Goal: Book appointment/travel/reservation

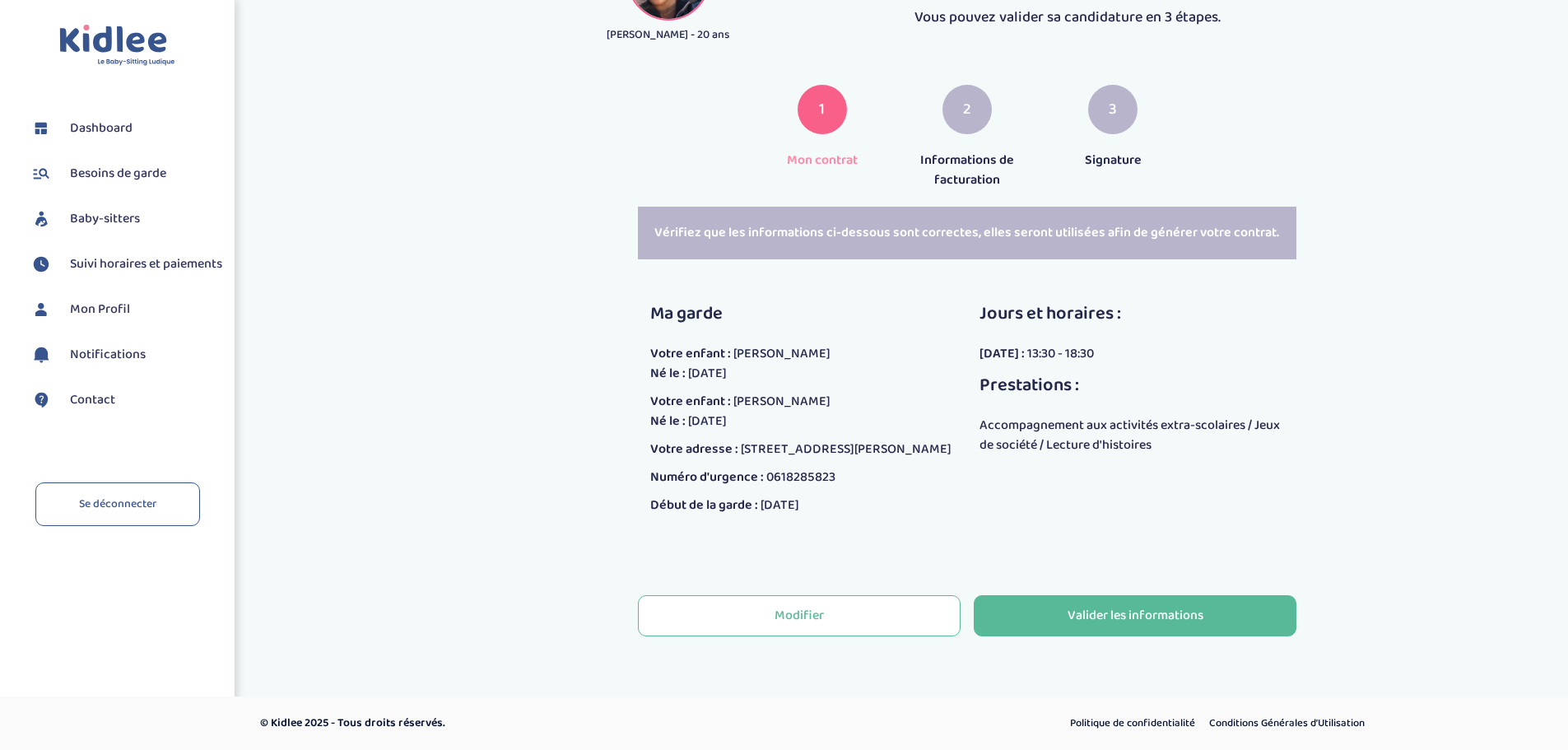
scroll to position [195, 0]
drag, startPoint x: 1038, startPoint y: 333, endPoint x: 1101, endPoint y: 330, distance: 63.1
click at [1101, 344] on div "[DATE] : 13:30 - 18:30" at bounding box center [1132, 353] width 304 height 20
click at [1113, 344] on div "[DATE] : 13:30 - 18:30" at bounding box center [1132, 353] width 304 height 20
drag, startPoint x: 1112, startPoint y: 333, endPoint x: 1042, endPoint y: 331, distance: 70.0
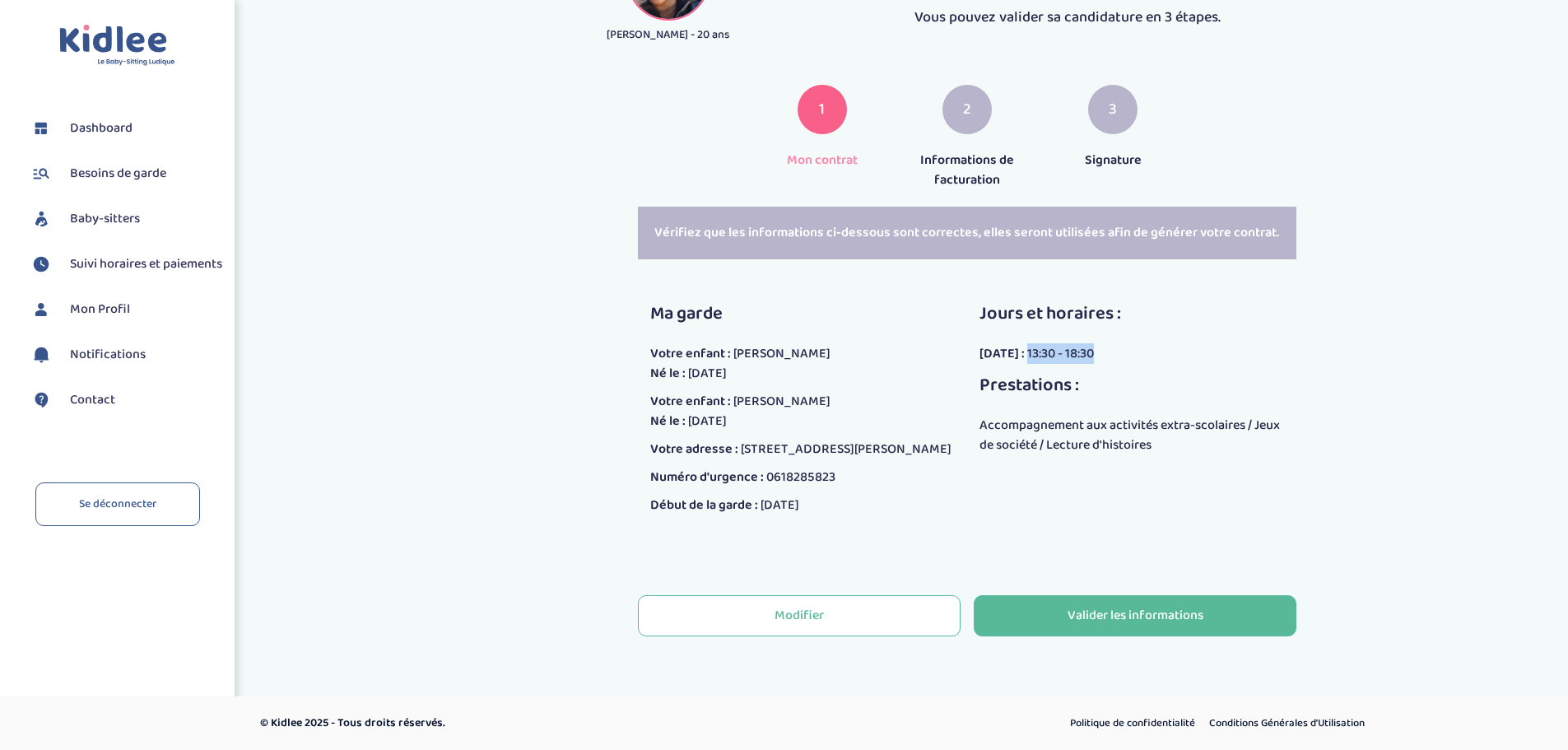
click at [1042, 344] on div "[DATE] : 13:30 - 18:30" at bounding box center [1132, 353] width 304 height 20
drag, startPoint x: 822, startPoint y: 504, endPoint x: 773, endPoint y: 505, distance: 49.0
click at [773, 505] on span "[DATE]" at bounding box center [779, 505] width 38 height 21
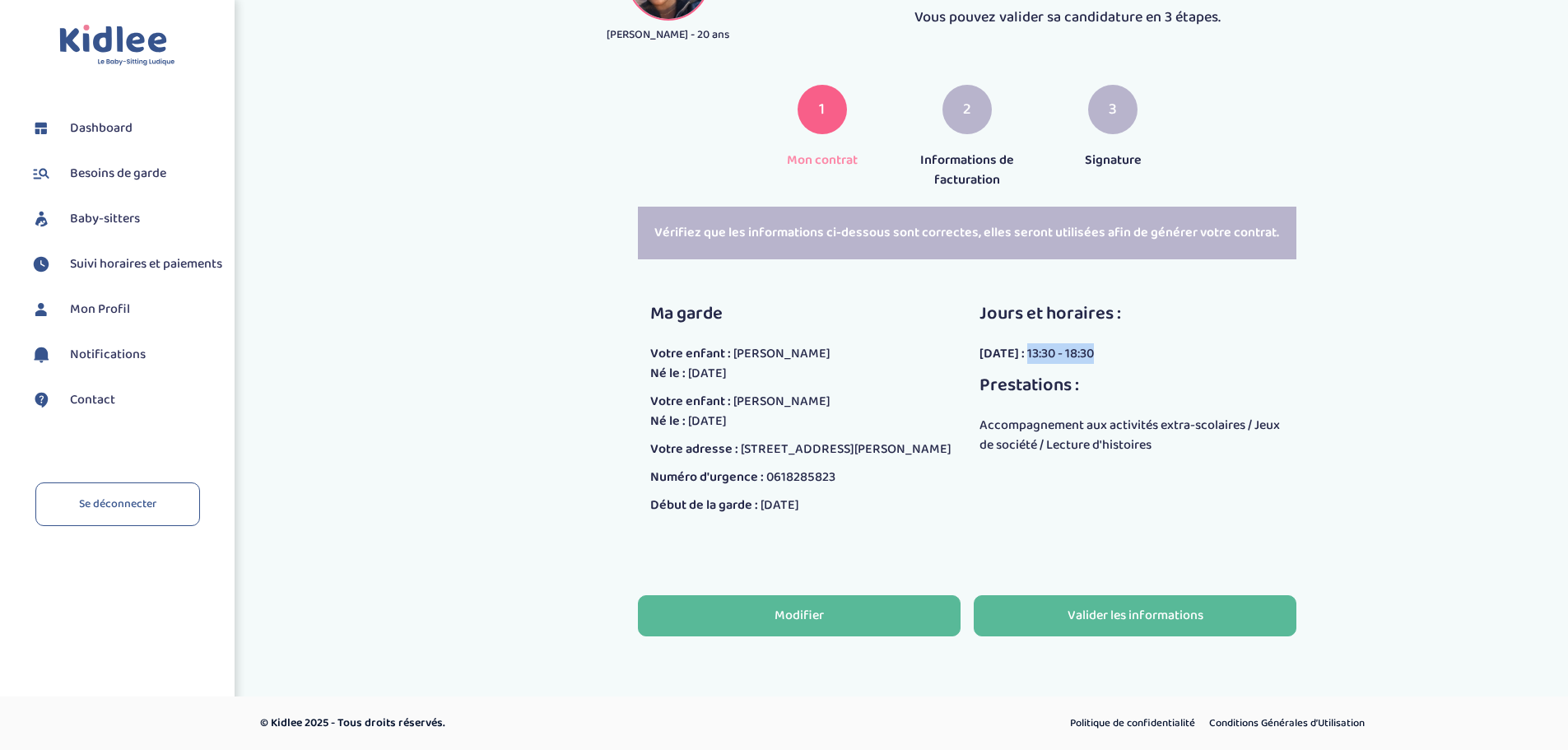
click at [808, 608] on div "Modifier" at bounding box center [798, 616] width 49 height 19
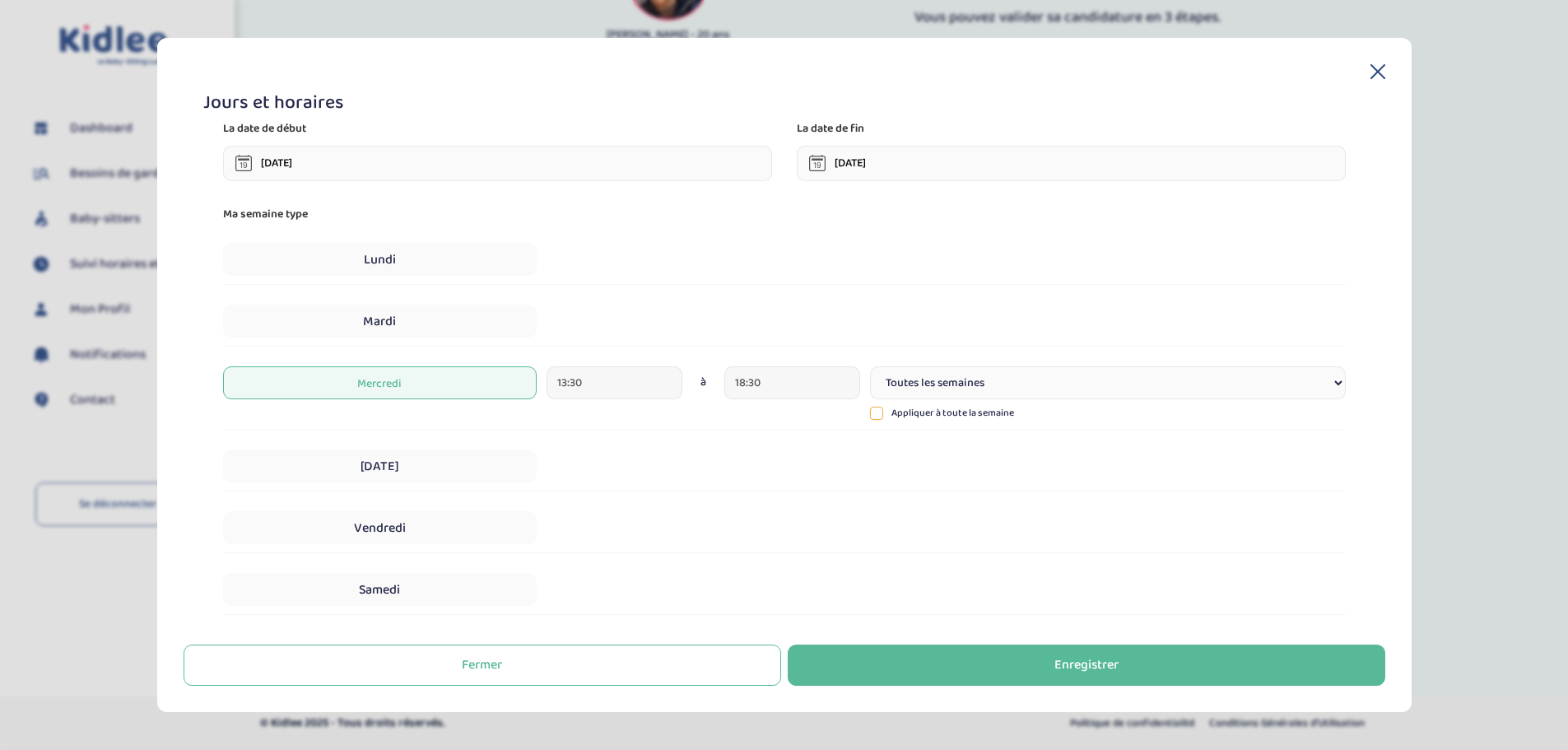
click at [422, 162] on input "[DATE]" at bounding box center [498, 163] width 549 height 35
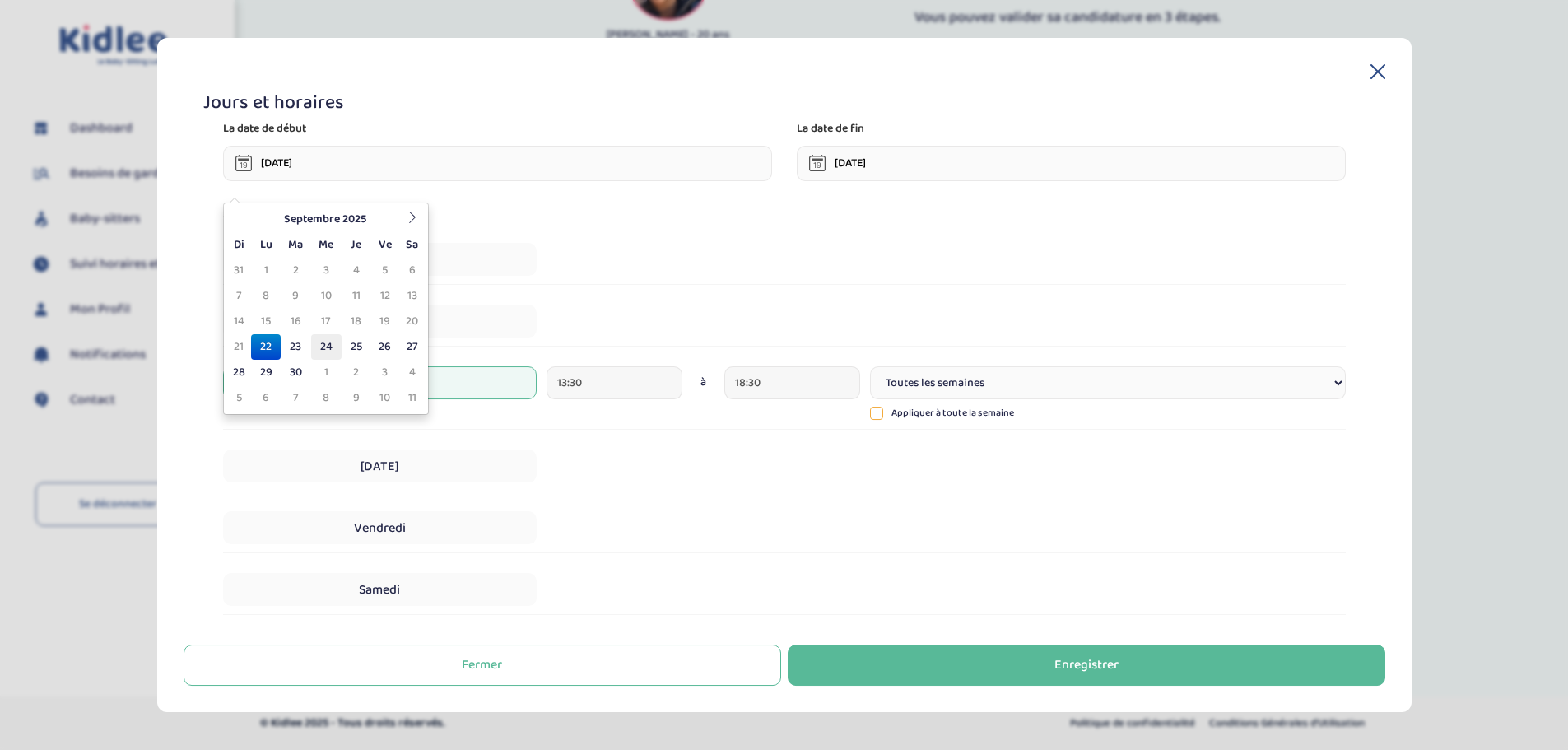
click at [328, 334] on td "24" at bounding box center [326, 347] width 31 height 25
type input "[DATE]"
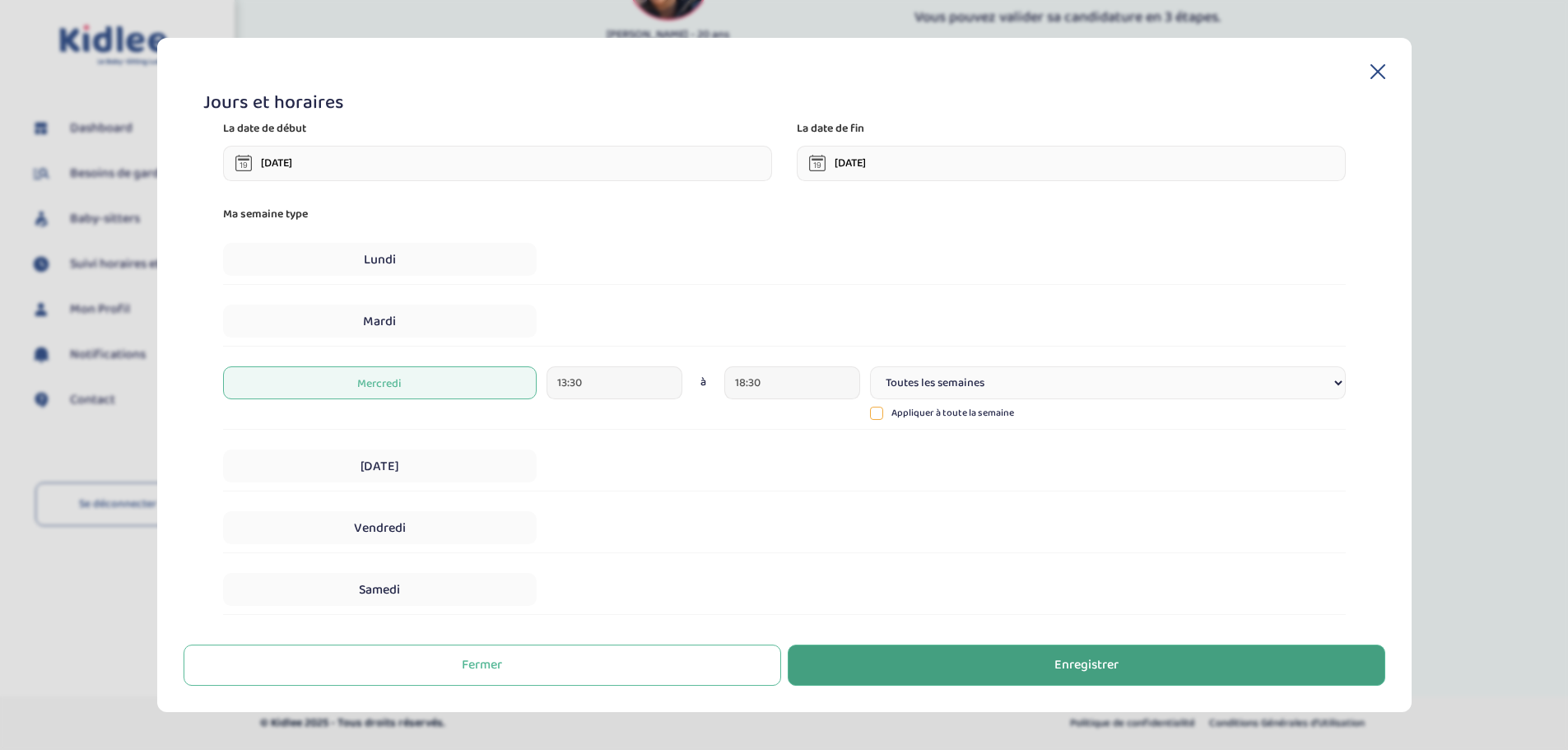
click at [1164, 670] on button "Enregistrer" at bounding box center [1086, 665] width 598 height 41
